Goal: Transaction & Acquisition: Purchase product/service

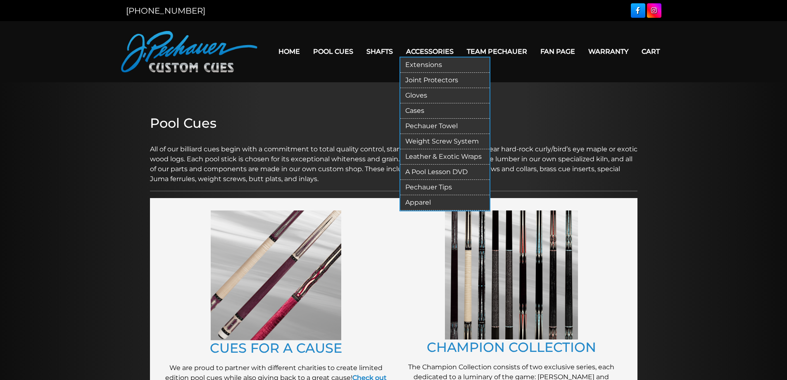
click at [440, 78] on link "Joint Protectors" at bounding box center [444, 80] width 89 height 15
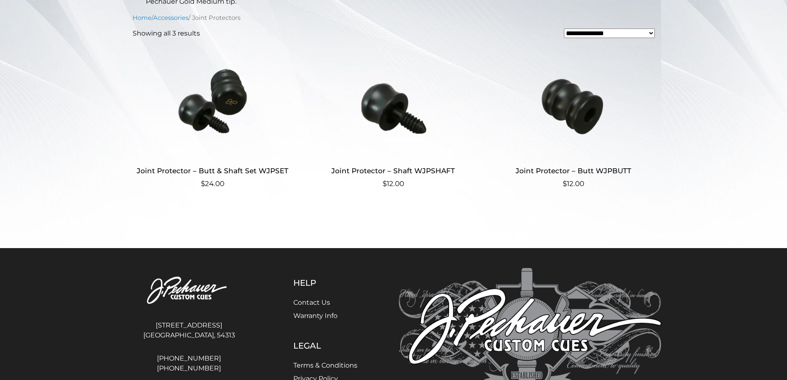
scroll to position [221, 0]
